Goal: Information Seeking & Learning: Learn about a topic

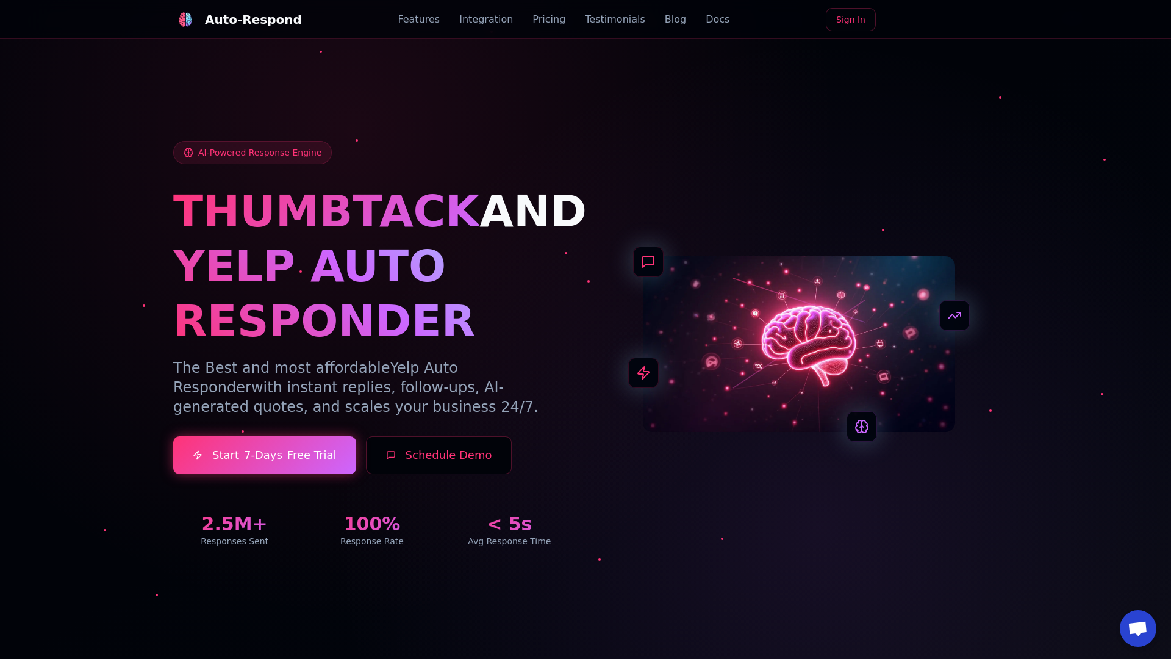
click at [665, 20] on link "Blog" at bounding box center [675, 19] width 21 height 15
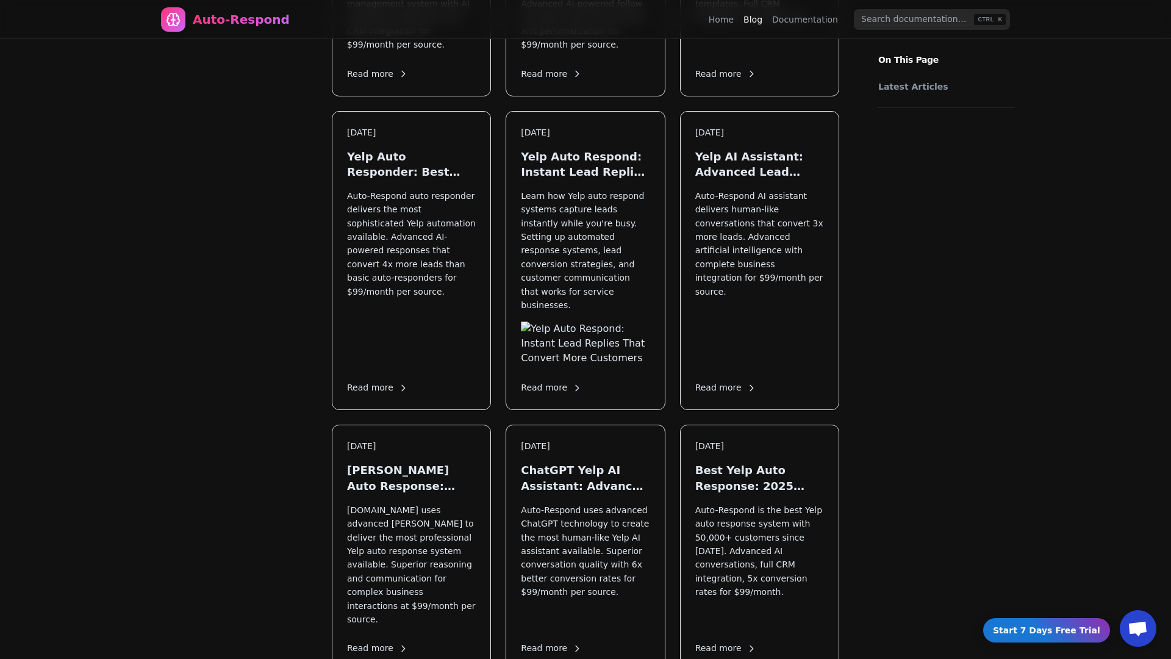
scroll to position [1473, 0]
